Goal: Communication & Community: Answer question/provide support

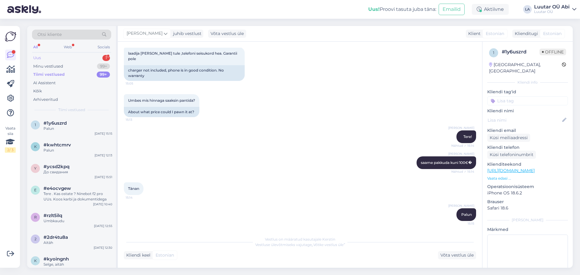
click at [52, 55] on div "Uus 1" at bounding box center [71, 58] width 79 height 8
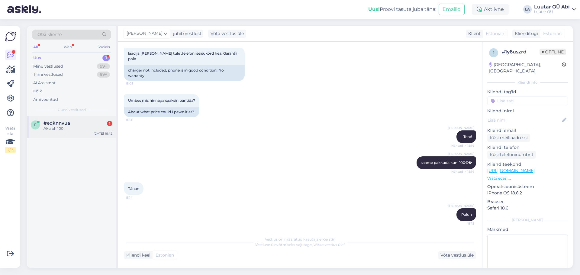
drag, startPoint x: 61, startPoint y: 118, endPoint x: 87, endPoint y: 118, distance: 26.0
click at [61, 118] on div "e #eqknnvua 1 Aku bh 100 [DATE] 16:42" at bounding box center [71, 127] width 89 height 22
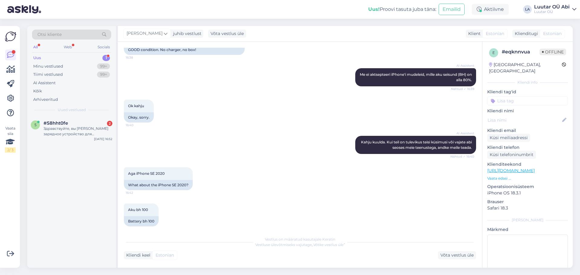
scroll to position [341, 0]
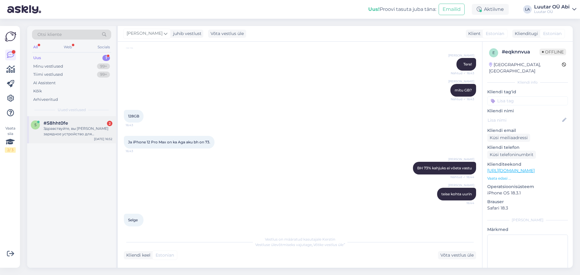
click at [61, 129] on div "Здравствуйте, вы [PERSON_NAME] зарядное устройство для аккамуляторов?" at bounding box center [78, 131] width 69 height 11
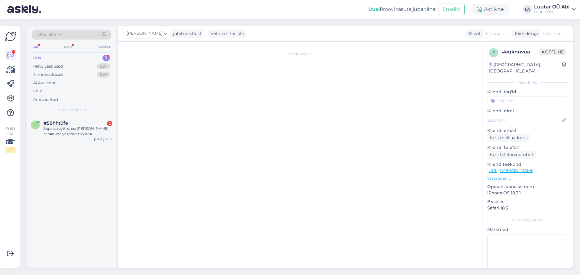
scroll to position [289, 0]
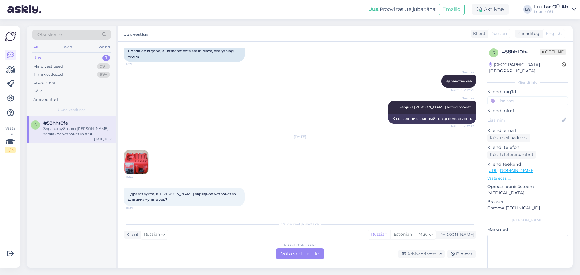
click at [143, 161] on img at bounding box center [136, 162] width 24 height 24
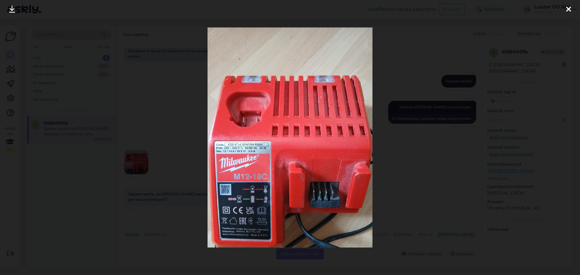
click at [11, 10] on icon at bounding box center [12, 10] width 6 height 8
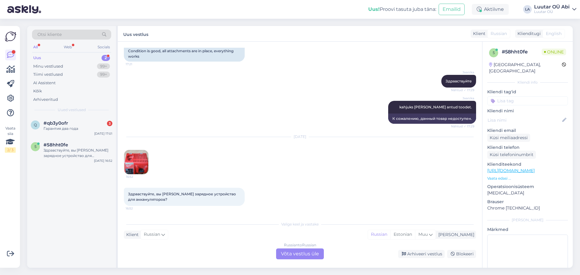
click at [287, 254] on div "Russian to Russian Võta vestlus üle" at bounding box center [300, 254] width 48 height 11
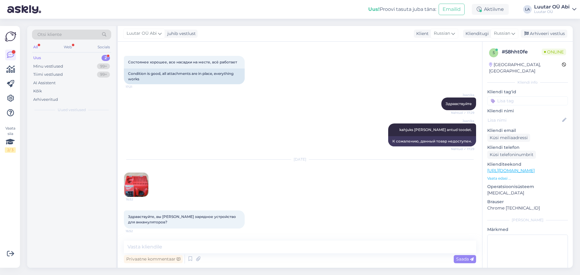
scroll to position [266, 0]
click at [266, 248] on textarea at bounding box center [300, 247] width 352 height 13
type textarea "до 10 можем предложить"
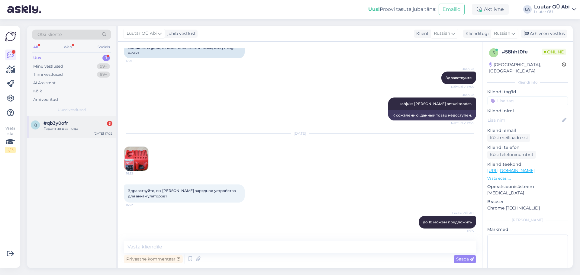
click at [74, 117] on div "q #qb3y0ofr 3 Гарантия два года [DATE] 17:02" at bounding box center [71, 127] width 89 height 22
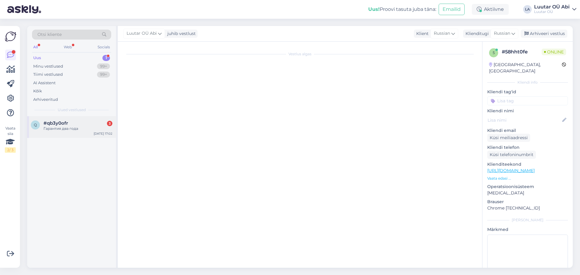
scroll to position [236, 0]
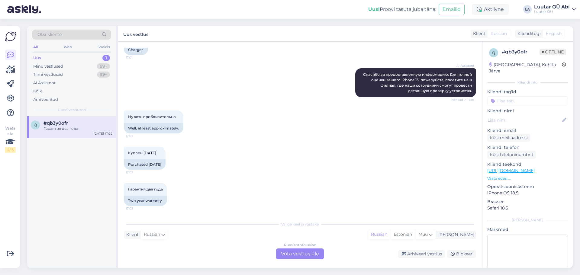
click at [214, 89] on div "AI Assistent [PERSON_NAME] за предоставленную информацию. Для точной оценки ваш…" at bounding box center [300, 83] width 352 height 42
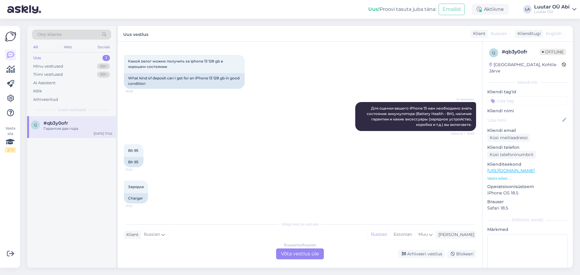
scroll to position [54, 0]
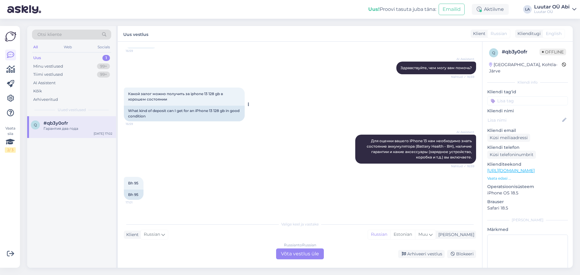
drag, startPoint x: 189, startPoint y: 93, endPoint x: 227, endPoint y: 97, distance: 38.6
click at [227, 97] on div "Какой залог можно получить за iphone 13 128 gb в хорошем состоянии 16:59" at bounding box center [184, 97] width 121 height 18
copy span "iphone 13 128 gb в хорошем состоянии"
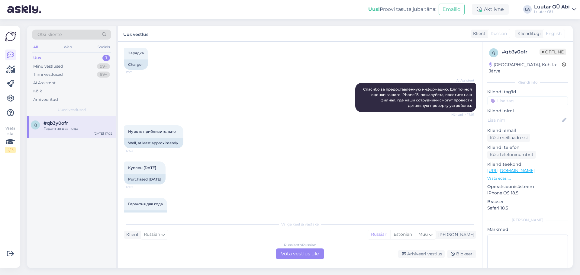
scroll to position [236, 0]
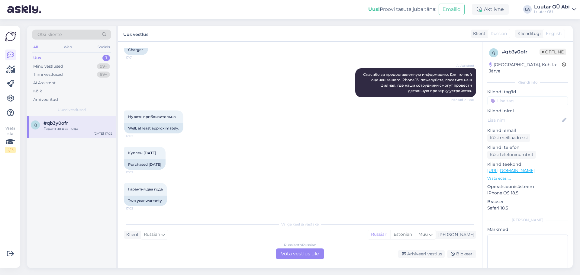
click at [282, 253] on div "Russian to Russian Võta vestlus üle" at bounding box center [300, 254] width 48 height 11
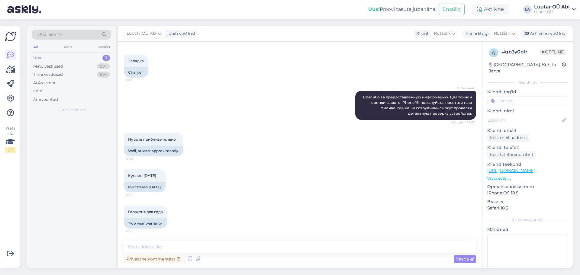
scroll to position [213, 0]
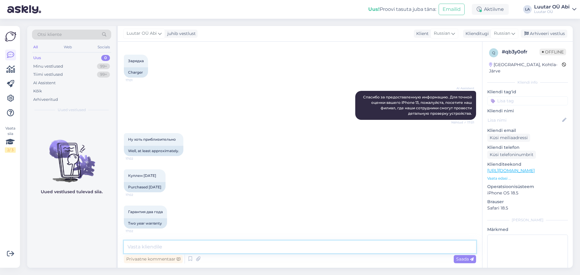
click at [263, 249] on textarea at bounding box center [300, 247] width 352 height 13
type textarea "минутку"
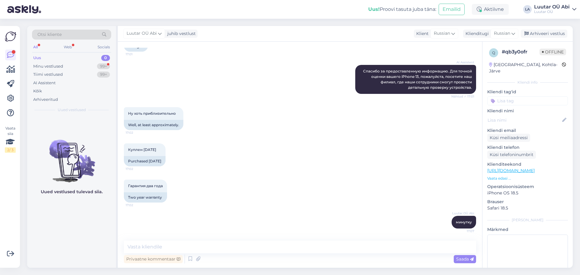
click at [65, 60] on div "Uus 0" at bounding box center [71, 58] width 79 height 8
click at [66, 67] on div "Minu vestlused 99+" at bounding box center [71, 66] width 79 height 8
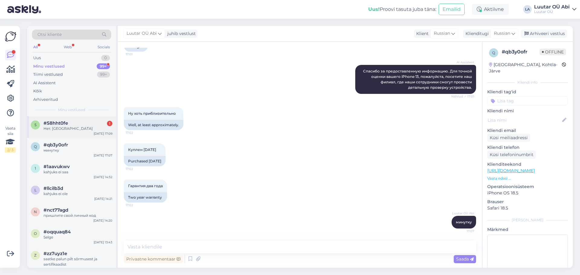
click at [79, 124] on div "#58hht0fe 1" at bounding box center [78, 123] width 69 height 5
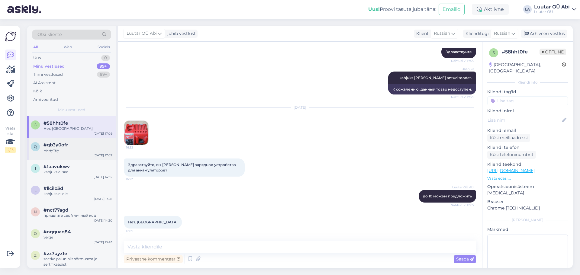
click at [90, 150] on div "минутку" at bounding box center [78, 150] width 69 height 5
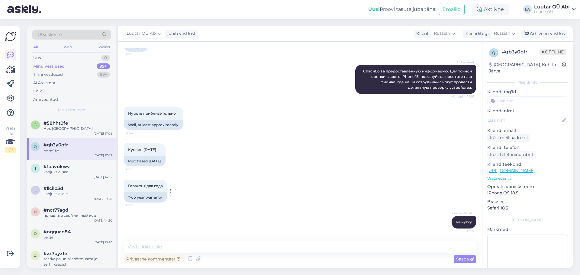
scroll to position [239, 0]
click at [169, 249] on textarea at bounding box center [300, 247] width 352 height 13
click at [140, 247] on textarea "до 150 можем предложить" at bounding box center [300, 247] width 352 height 13
type textarea "до 160 можем предложить"
